Goal: Share content

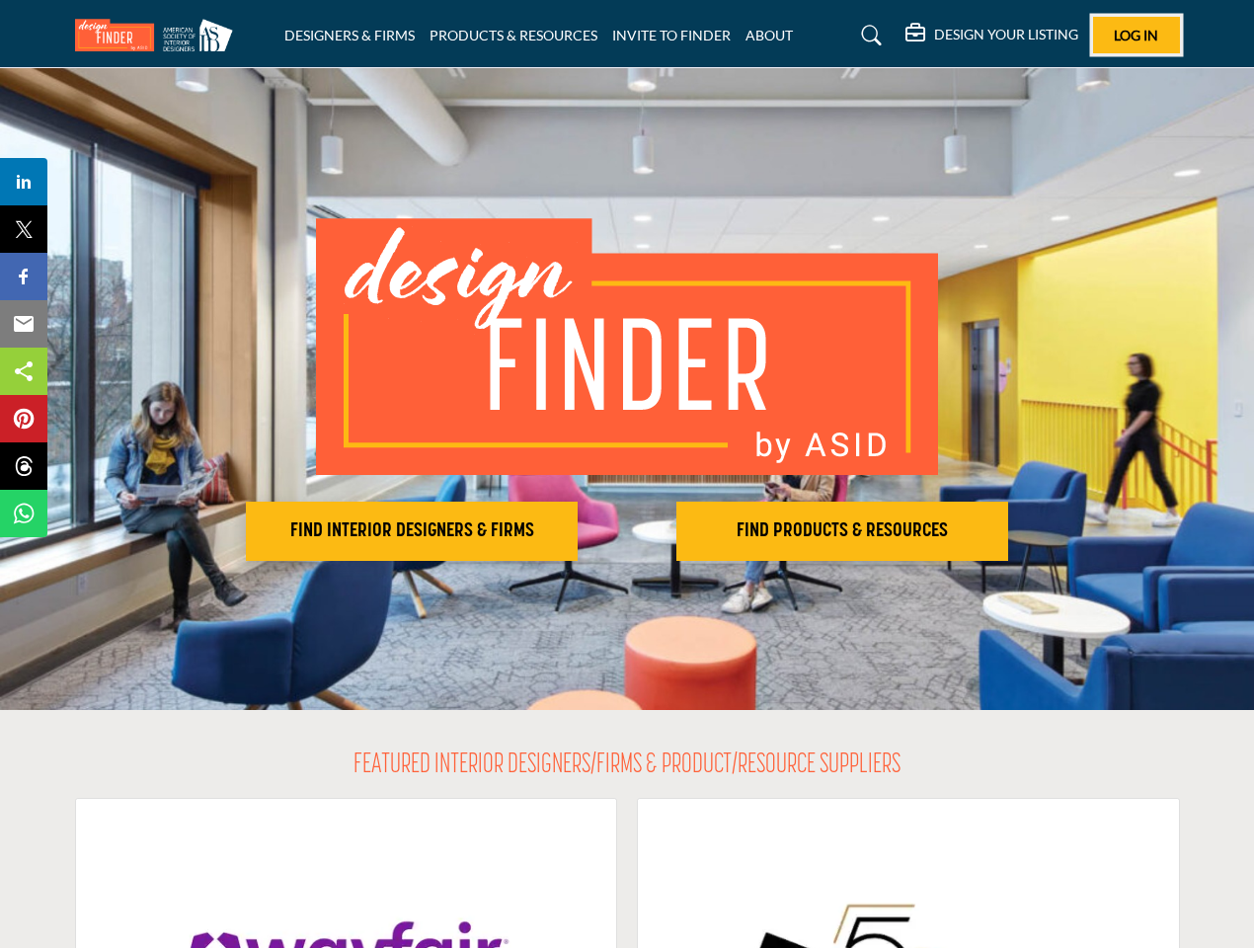
click at [1136, 35] on span "Log In" at bounding box center [1136, 35] width 44 height 17
click at [412, 531] on h2 "FIND INTERIOR DESIGNERS & FIRMS" at bounding box center [412, 531] width 320 height 24
click at [842, 531] on h2 "FIND PRODUCTS & RESOURCES" at bounding box center [842, 531] width 320 height 24
click at [24, 182] on span "Share" at bounding box center [33, 182] width 56 height 24
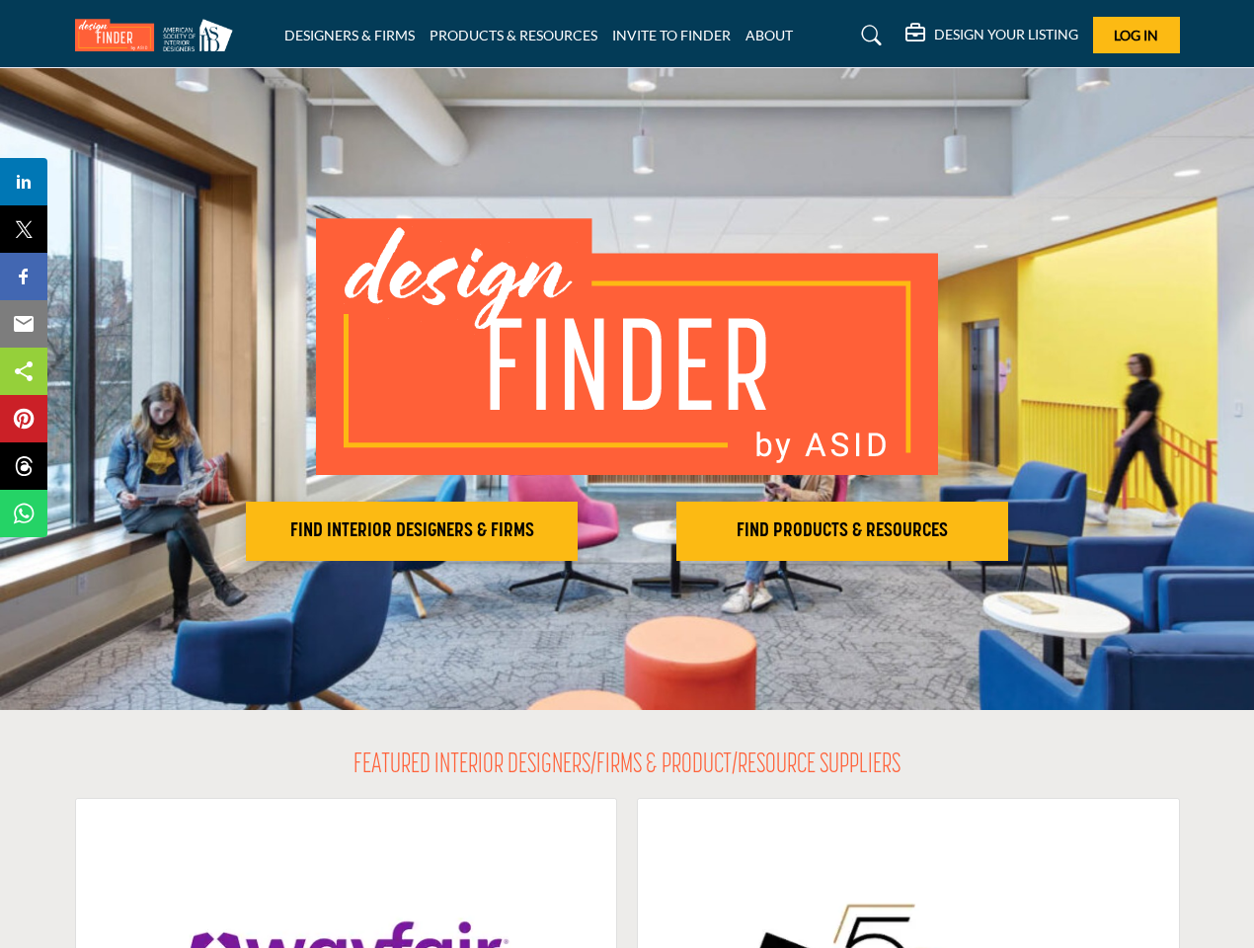
click at [24, 229] on span "Tweet" at bounding box center [33, 229] width 56 height 24
click at [24, 276] on span "Share" at bounding box center [33, 277] width 56 height 24
click at [24, 324] on span "Email" at bounding box center [32, 324] width 54 height 24
click at [24, 371] on span "Share" at bounding box center [33, 371] width 56 height 24
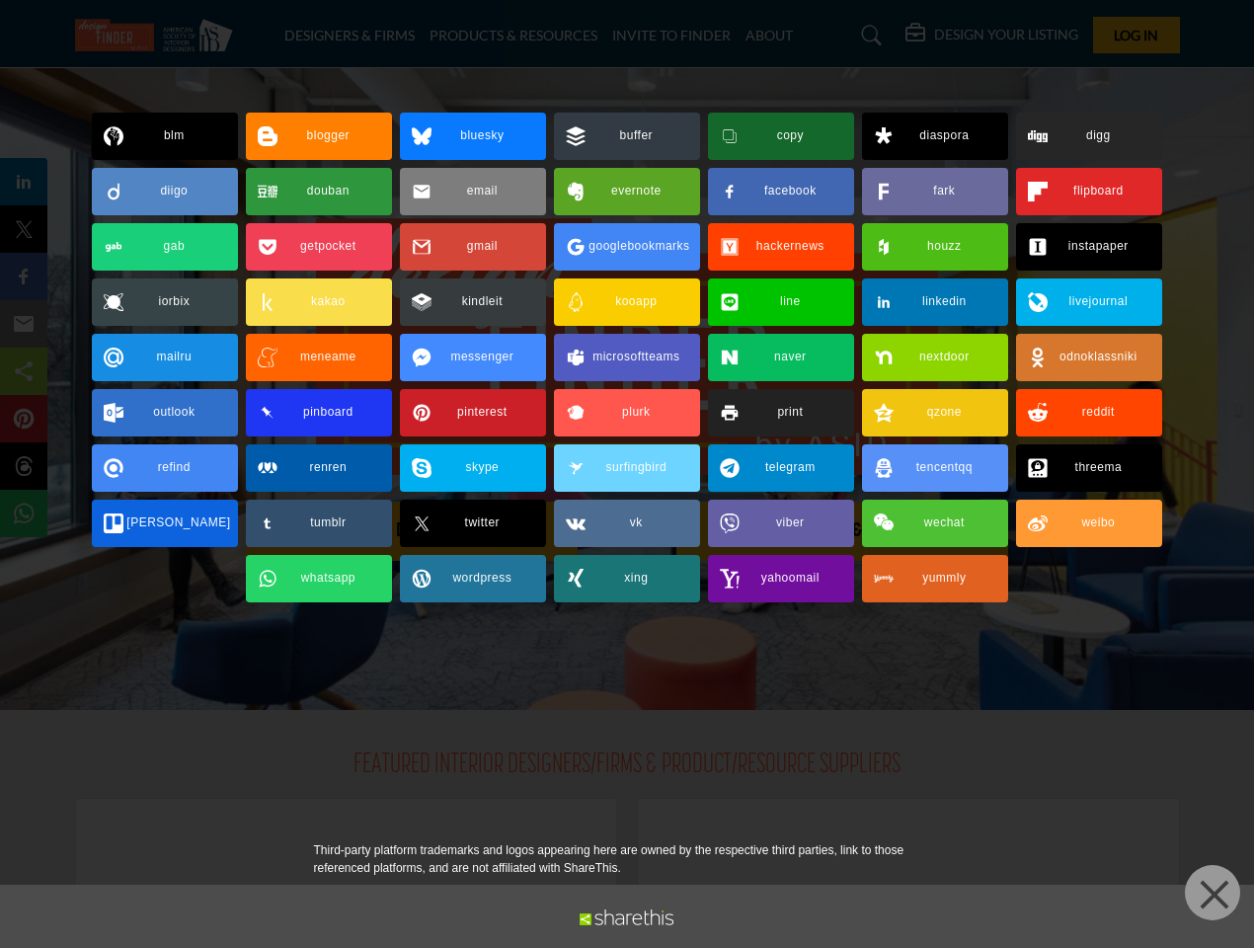
click at [24, 419] on span "Pin" at bounding box center [23, 419] width 37 height 24
